Goal: Check status: Check status

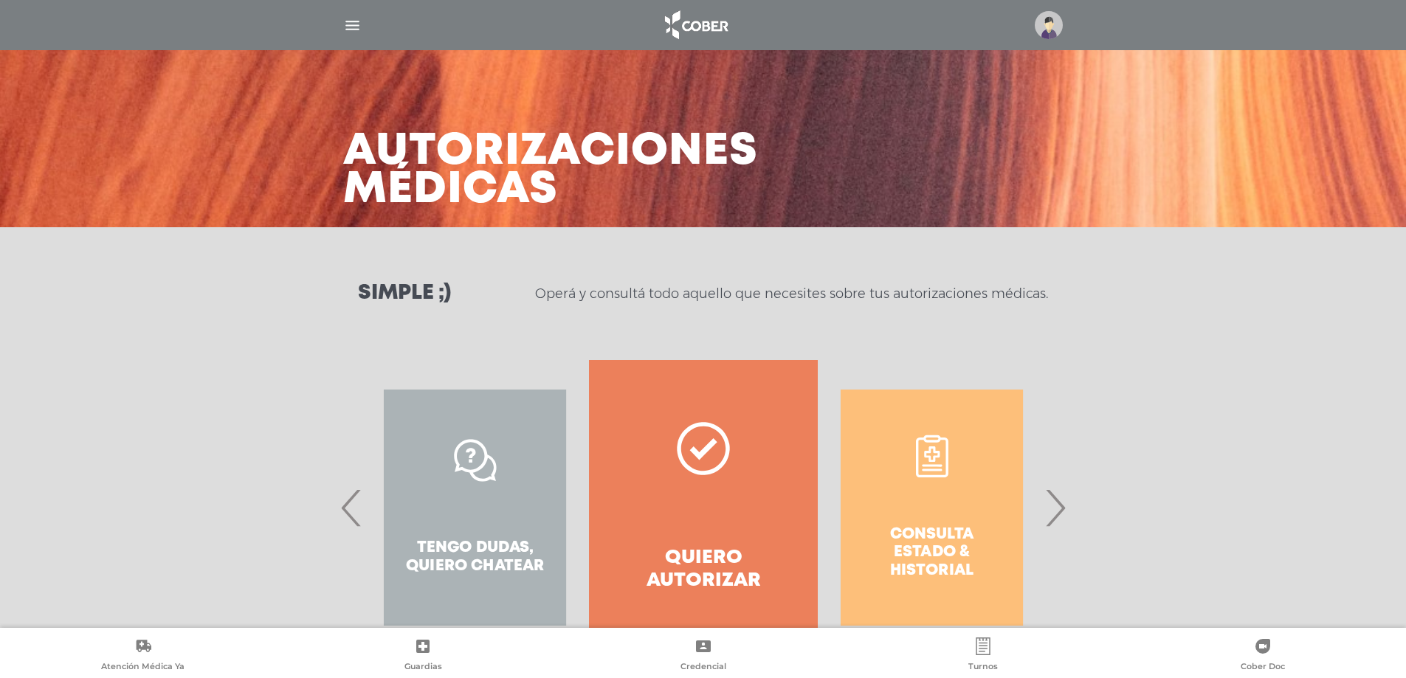
click at [1049, 23] on img at bounding box center [1049, 25] width 28 height 28
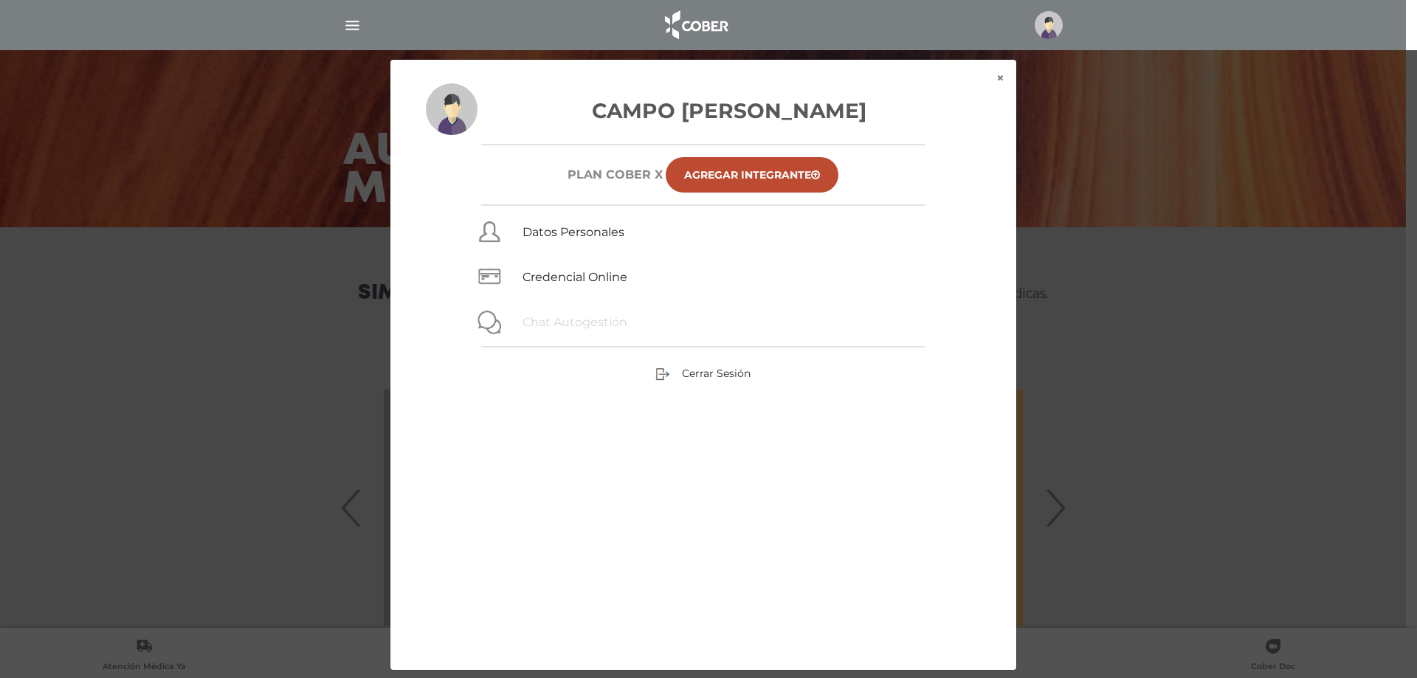
click at [546, 320] on link "Chat Autogestión" at bounding box center [575, 322] width 105 height 14
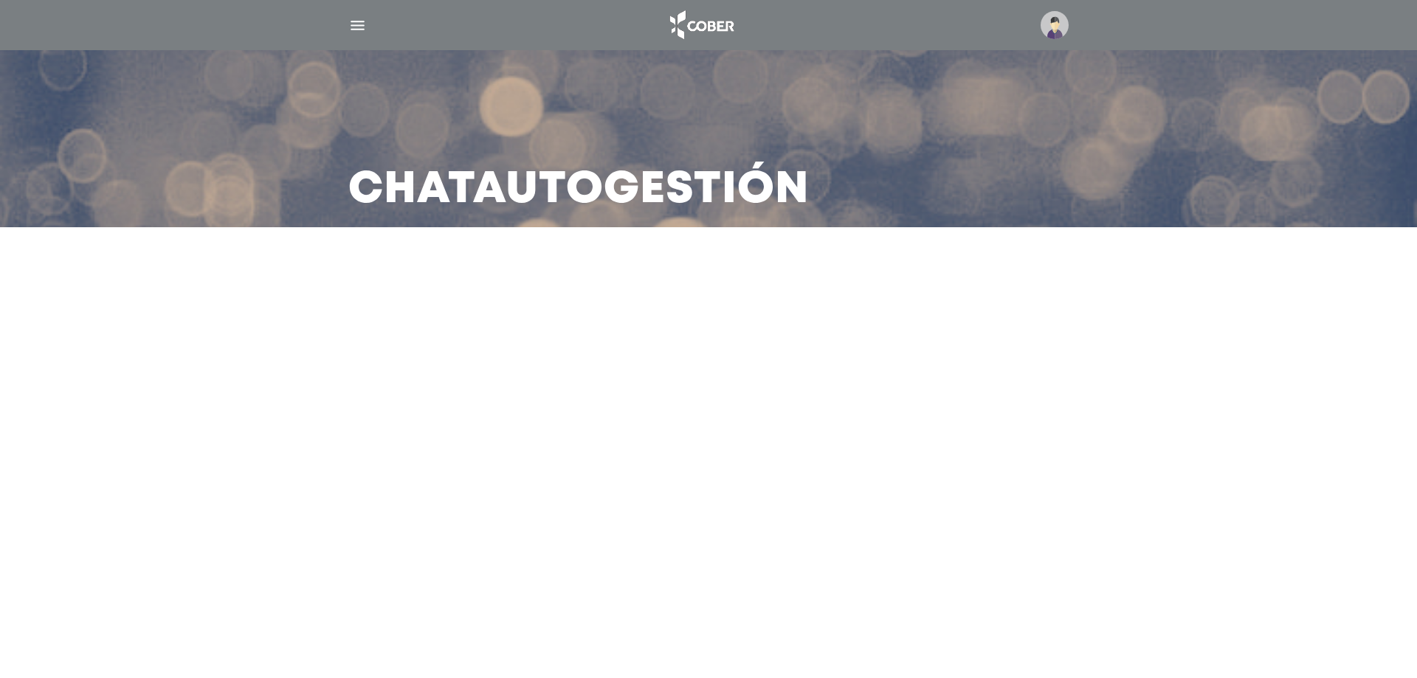
click at [362, 22] on img "button" at bounding box center [357, 25] width 18 height 18
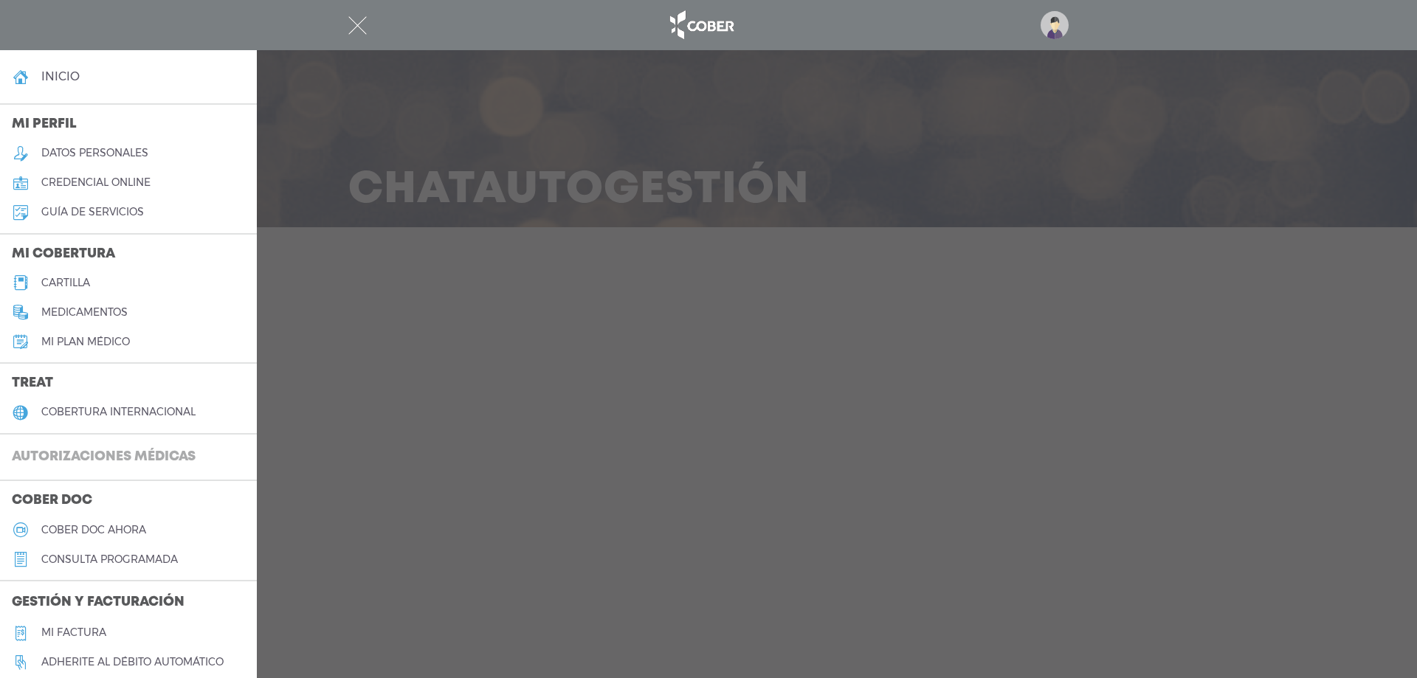
click at [104, 445] on h3 "Autorizaciones médicas" at bounding box center [103, 458] width 207 height 28
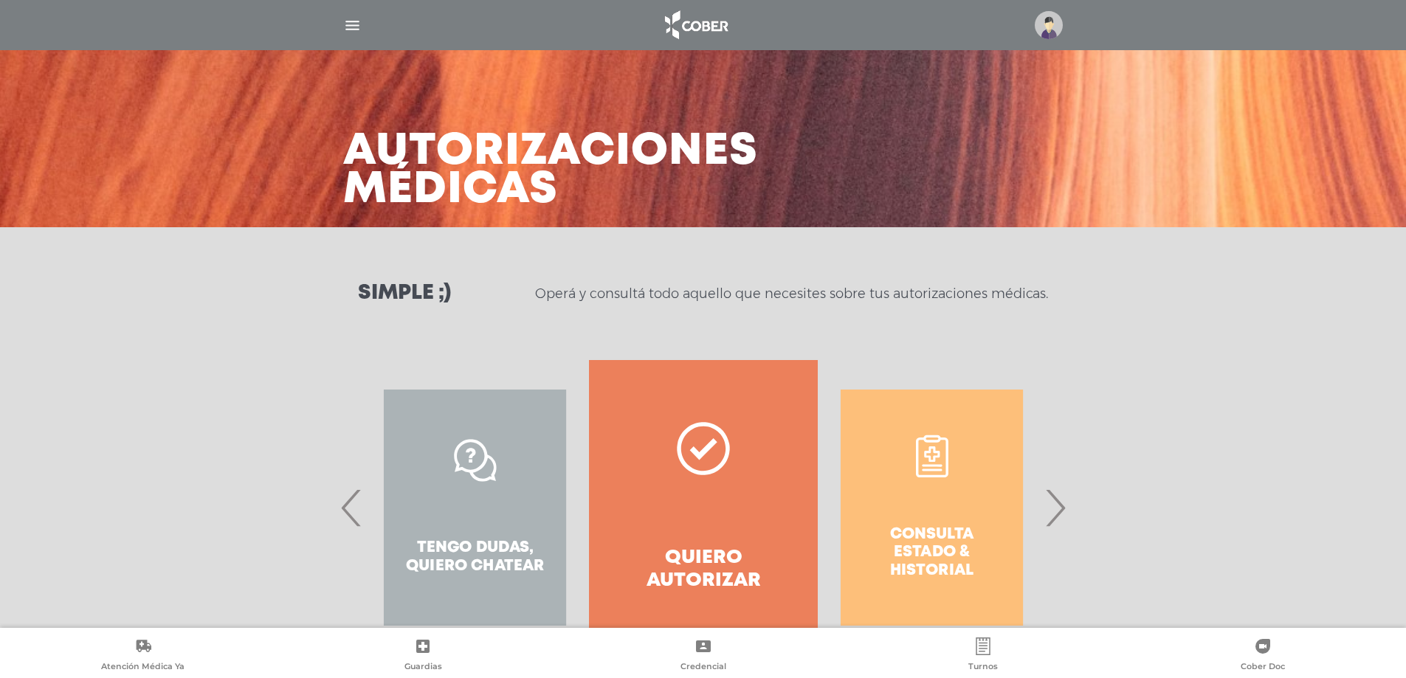
click at [1047, 33] on img at bounding box center [1049, 25] width 28 height 28
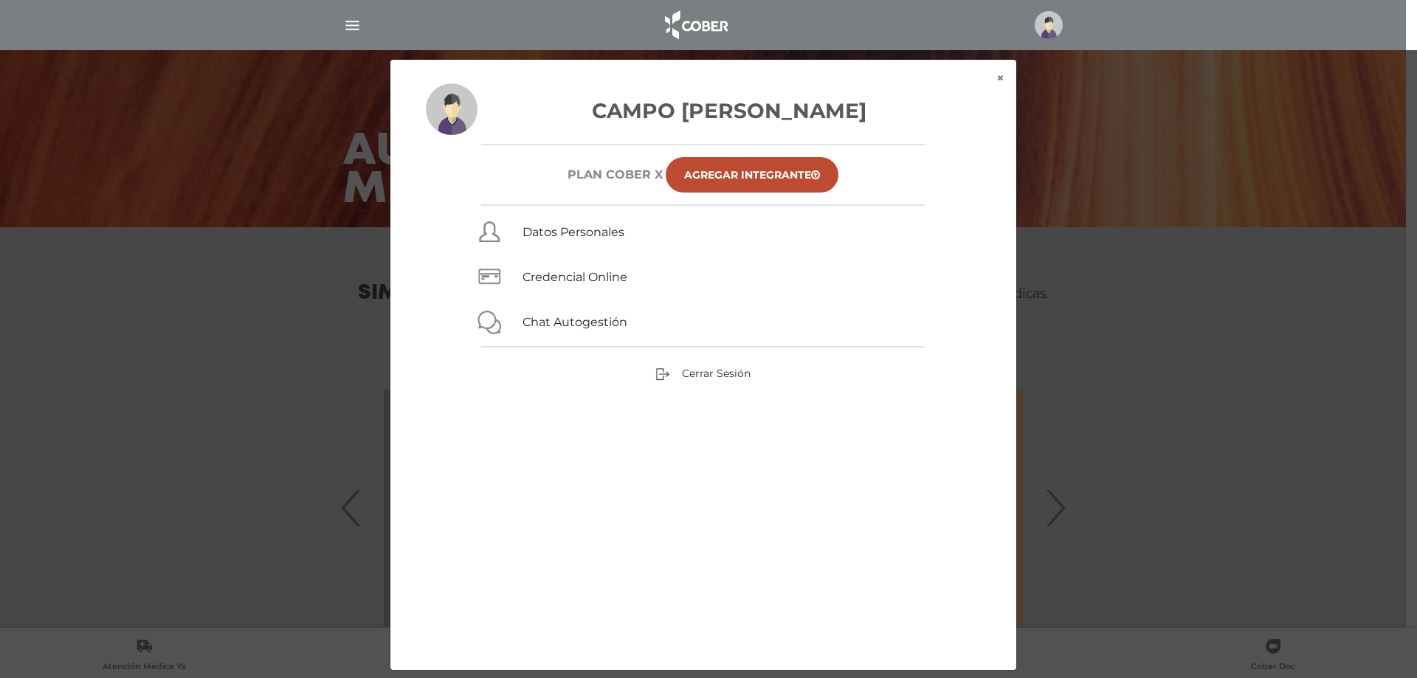
click at [518, 327] on div "Chat Autogestión" at bounding box center [716, 320] width 425 height 24
click at [528, 322] on link "Chat Autogestión" at bounding box center [575, 322] width 105 height 14
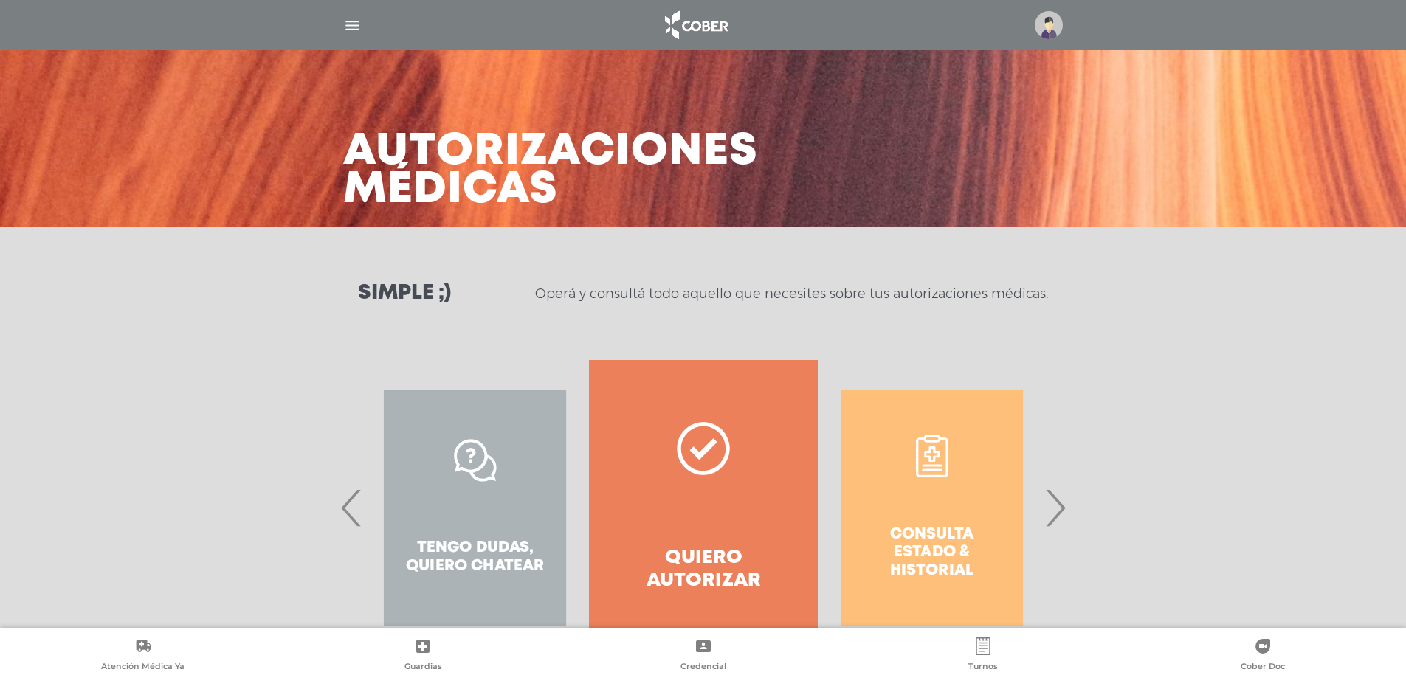
click at [971, 503] on div "Consulta estado & historial" at bounding box center [932, 507] width 228 height 295
click at [1062, 503] on span "›" at bounding box center [1055, 508] width 29 height 80
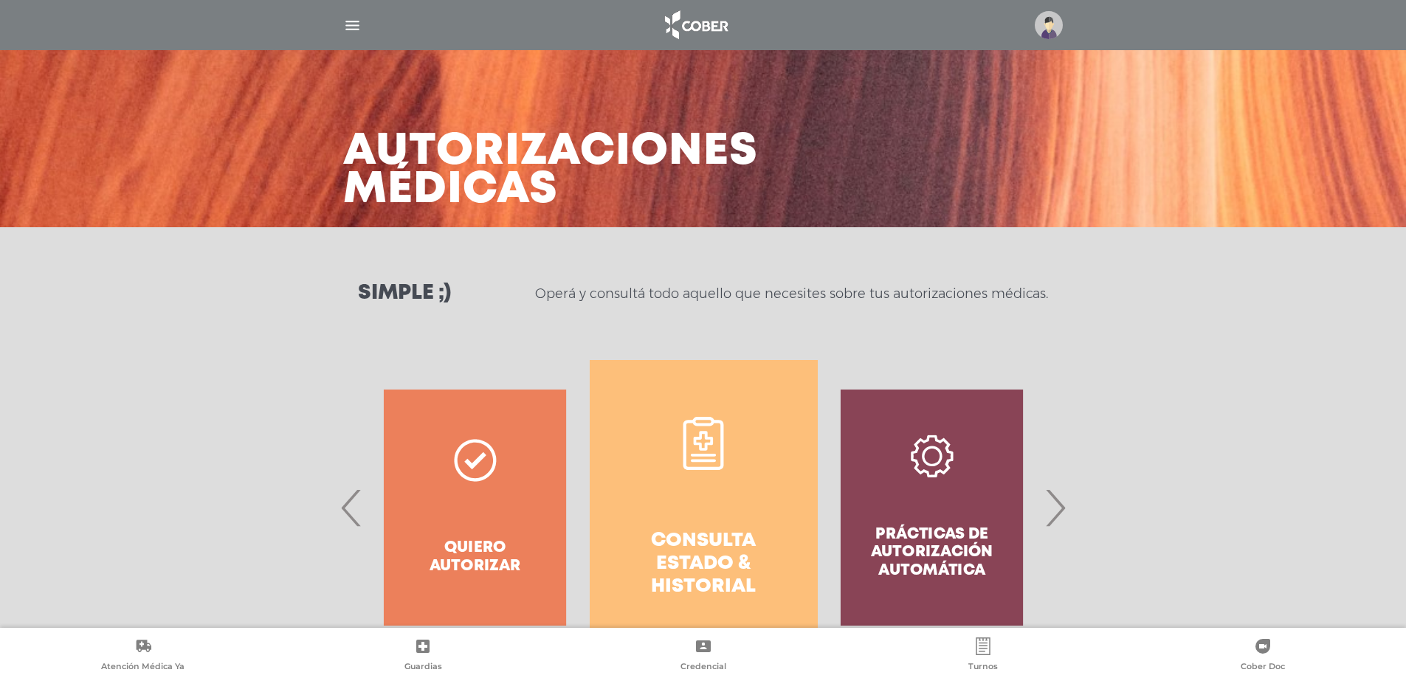
click at [717, 550] on h4 "Consulta estado & historial" at bounding box center [703, 564] width 175 height 69
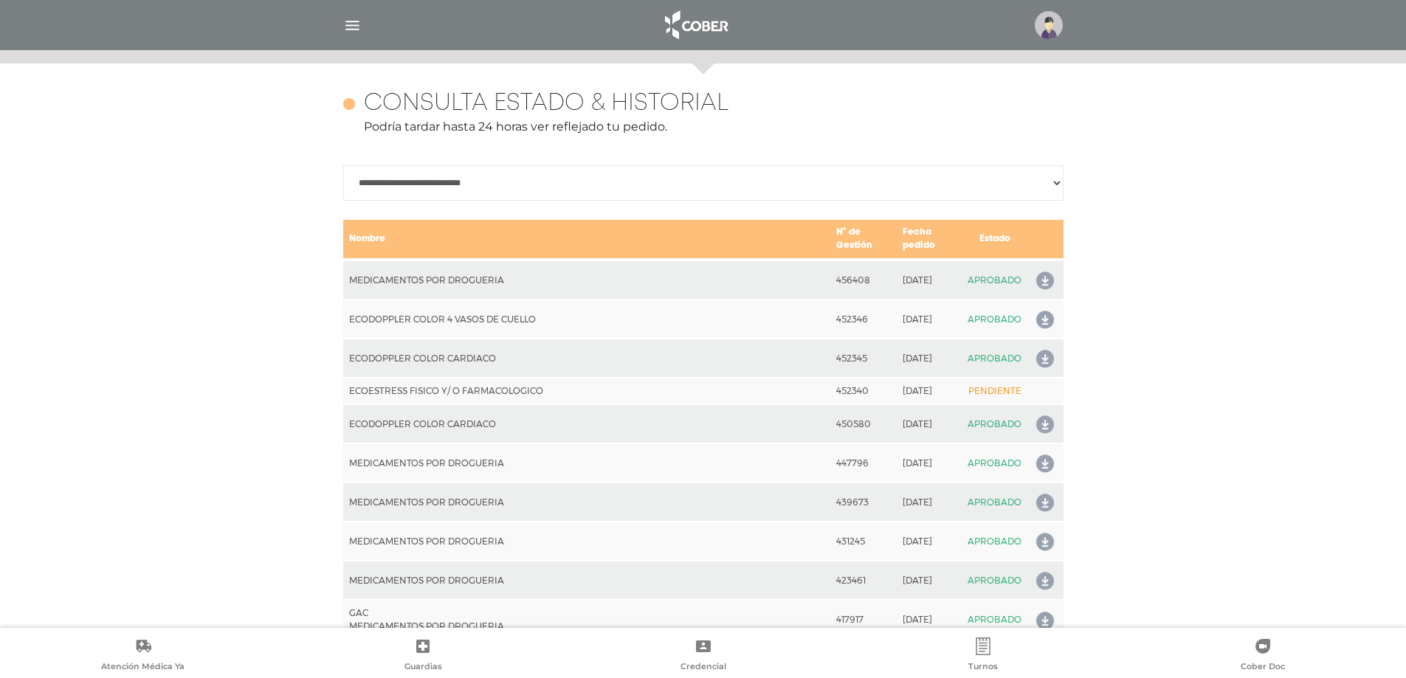
scroll to position [655, 0]
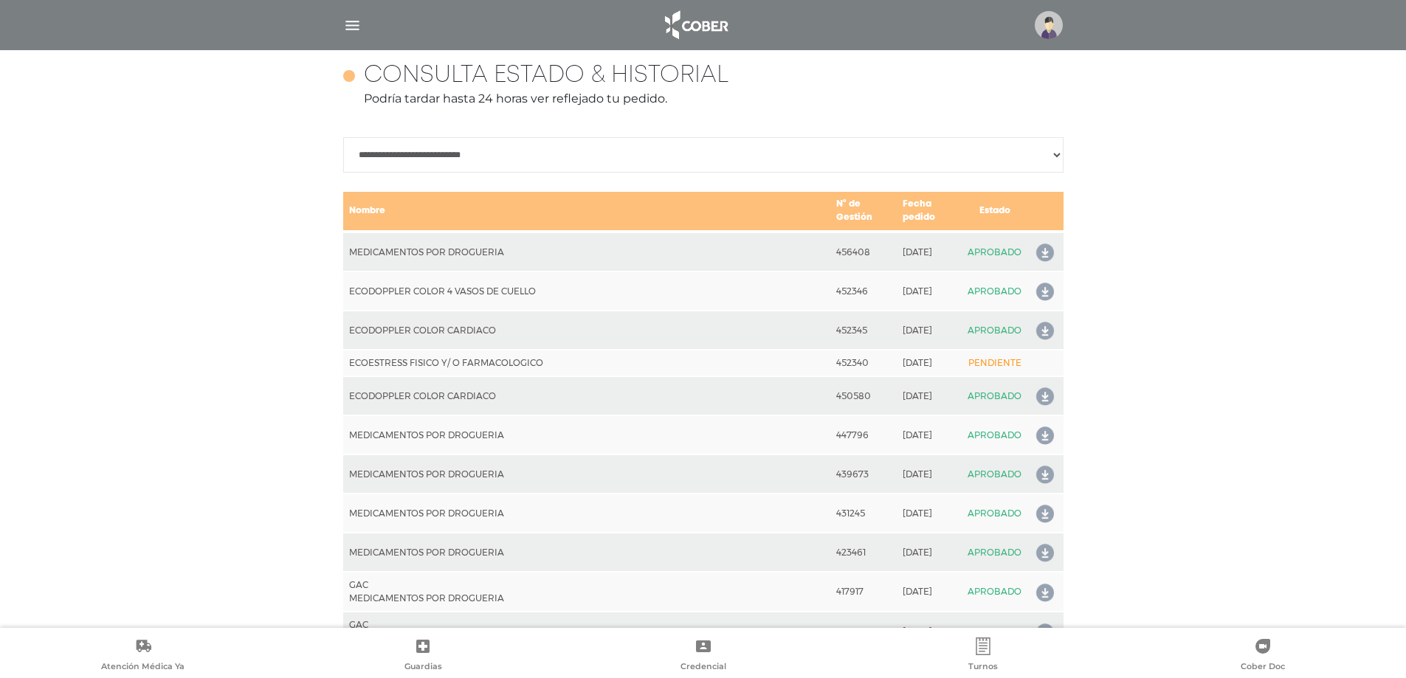
click at [1045, 251] on icon at bounding box center [1042, 253] width 24 height 24
